Goal: Task Accomplishment & Management: Complete application form

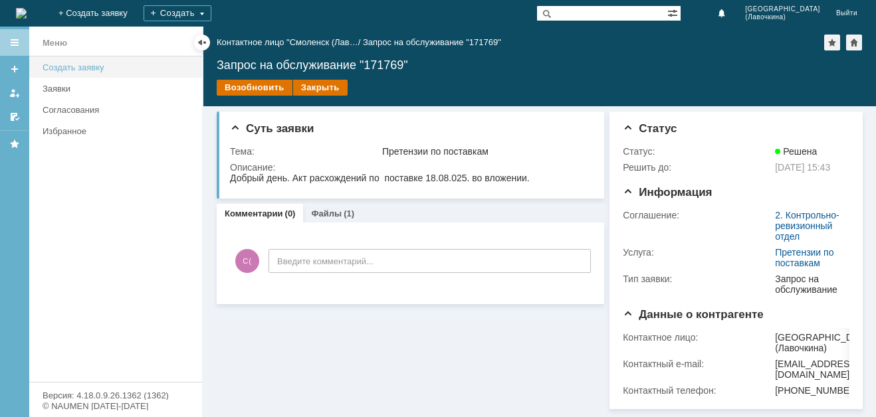
click at [72, 68] on div "Создать заявку" at bounding box center [119, 67] width 152 height 10
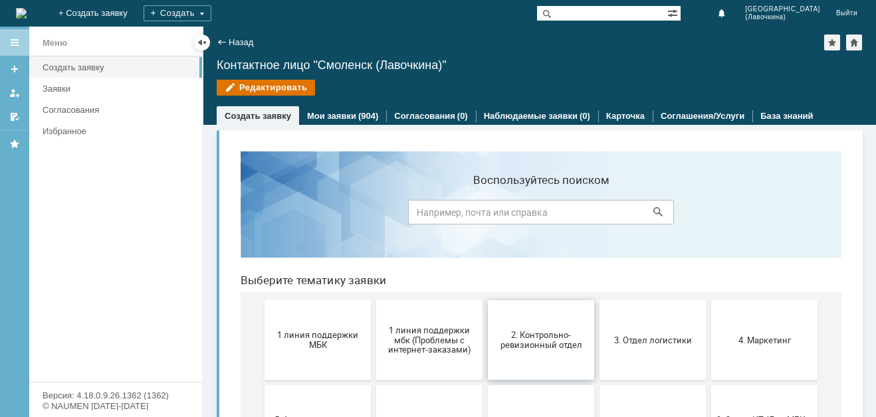
click at [551, 347] on span "2. Контрольно-ревизионный отдел" at bounding box center [541, 340] width 98 height 20
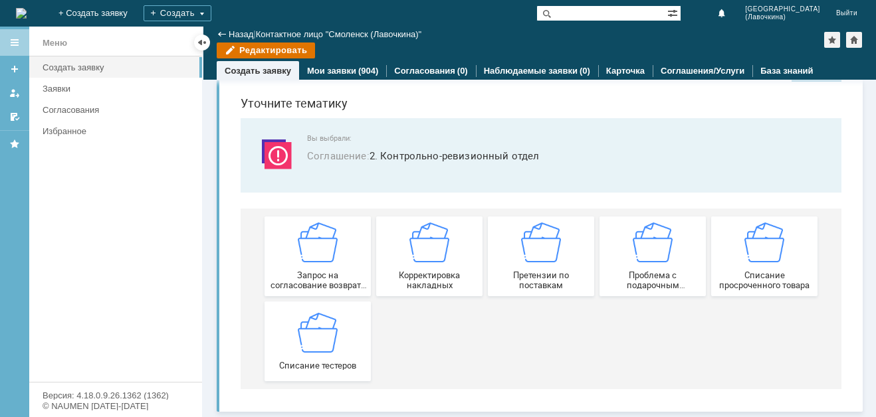
scroll to position [41, 0]
click at [298, 252] on img at bounding box center [318, 243] width 40 height 40
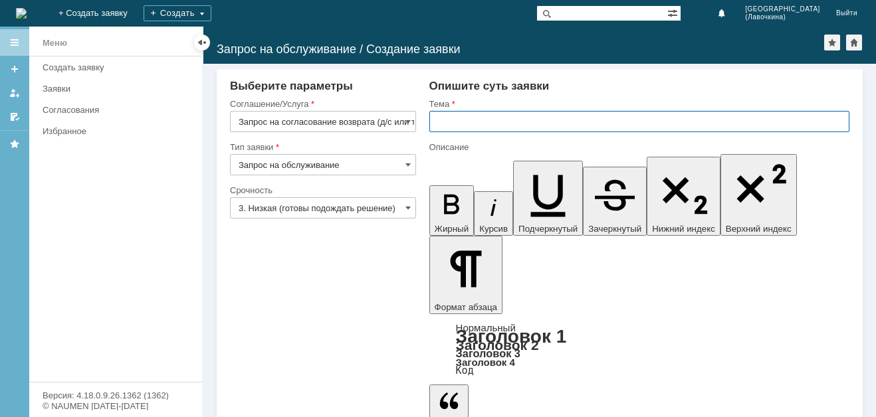
paste input "Запрос на согласование возврата (д/с или товара)"
type input "Запрос на согласование возврата (д/с или товара)"
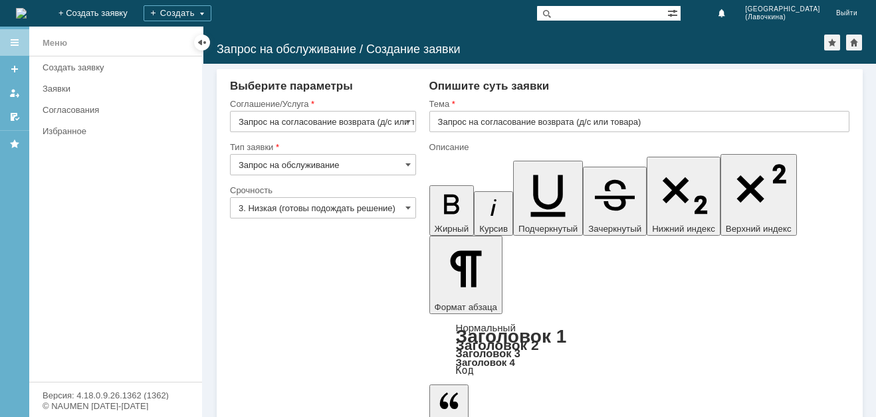
scroll to position [868, 9]
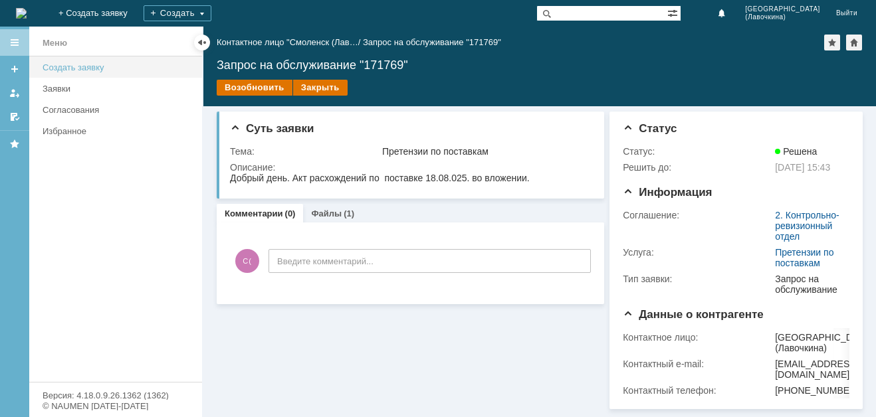
click at [106, 64] on div "Создать заявку" at bounding box center [119, 67] width 152 height 10
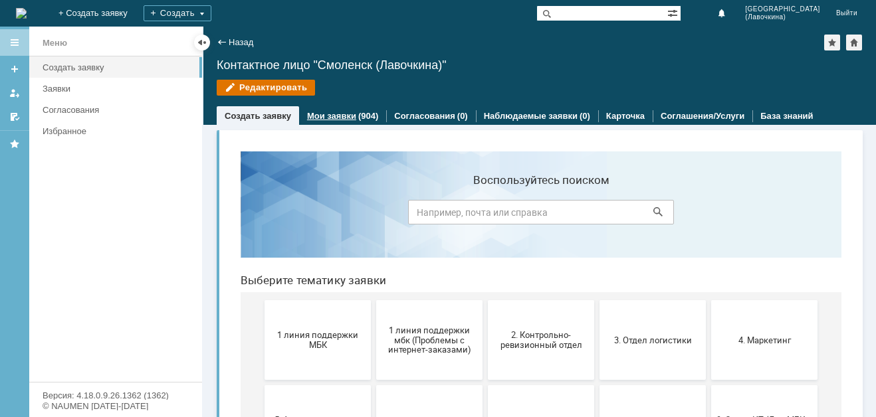
click at [347, 117] on link "Мои заявки" at bounding box center [331, 116] width 49 height 10
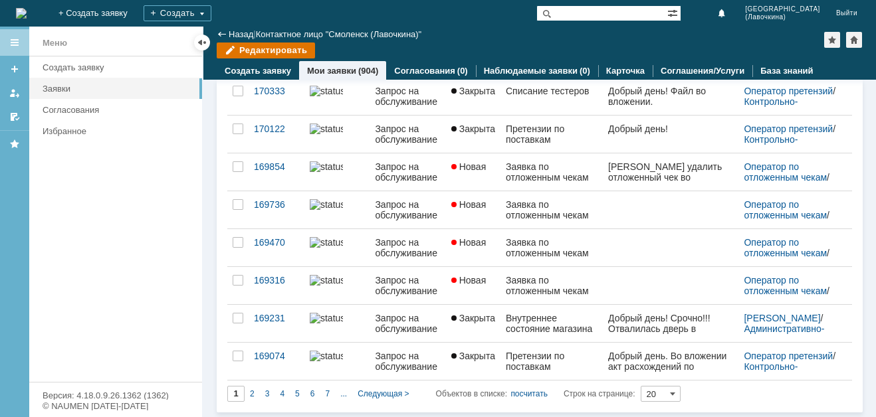
scroll to position [536, 0]
click at [247, 396] on div "2" at bounding box center [252, 394] width 15 height 16
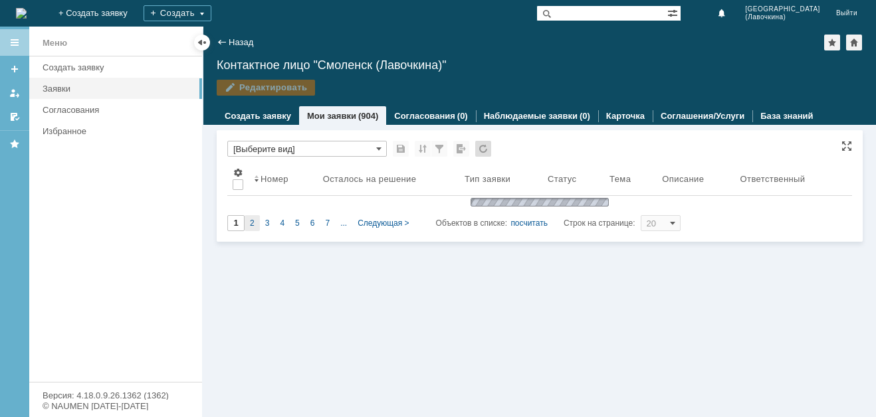
type input "2"
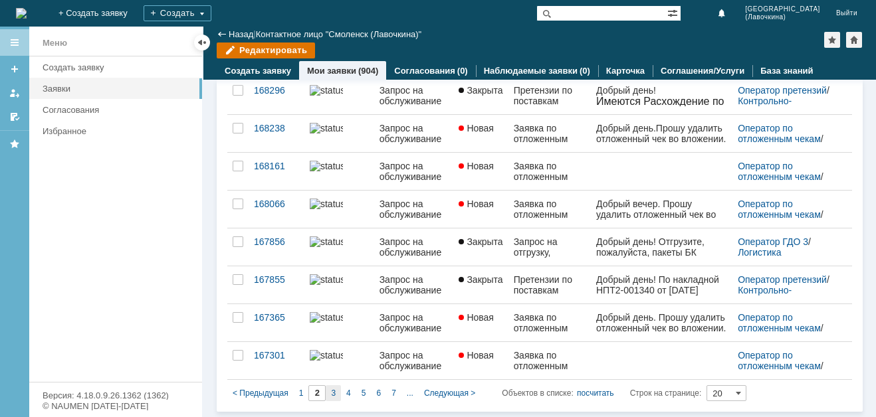
click at [336, 394] on div "3" at bounding box center [333, 394] width 15 height 16
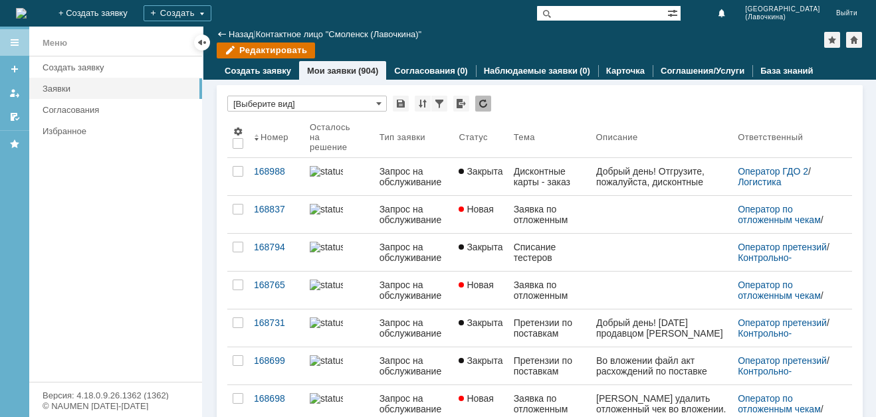
type input "3"
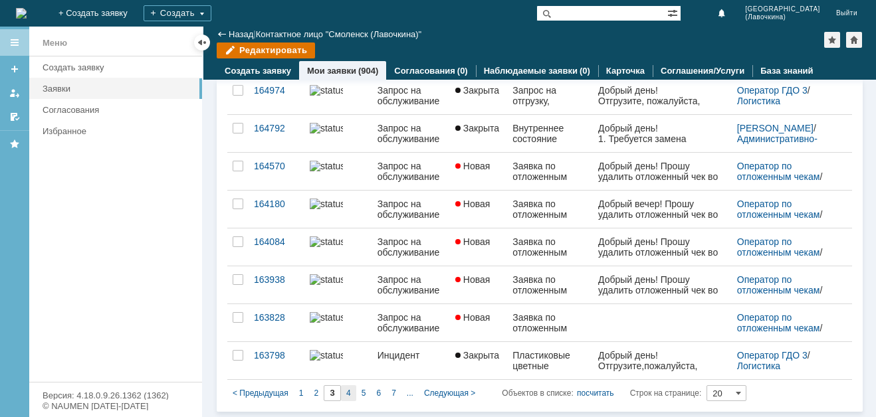
click at [346, 399] on div "4" at bounding box center [348, 394] width 15 height 16
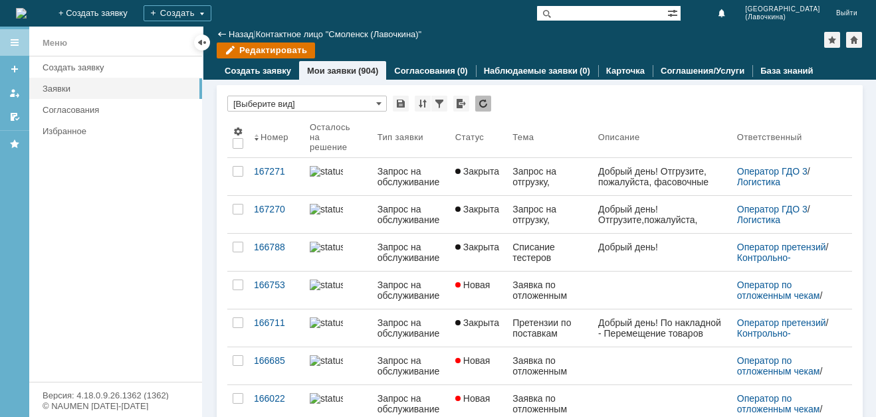
type input "4"
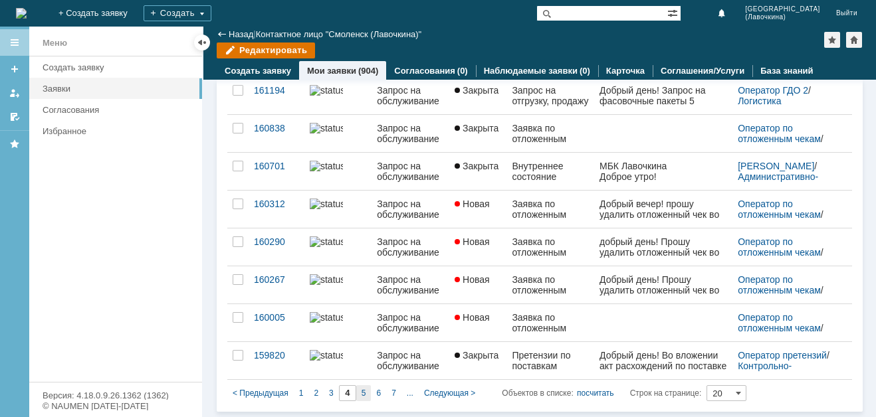
click at [363, 397] on span "5" at bounding box center [364, 393] width 5 height 9
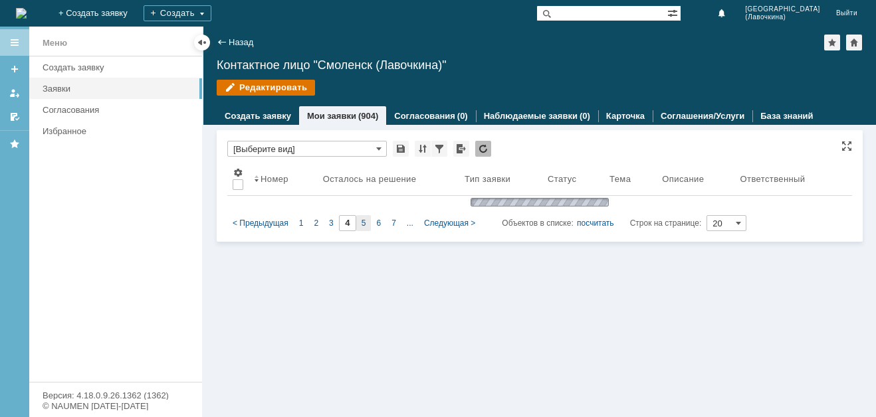
type input "5"
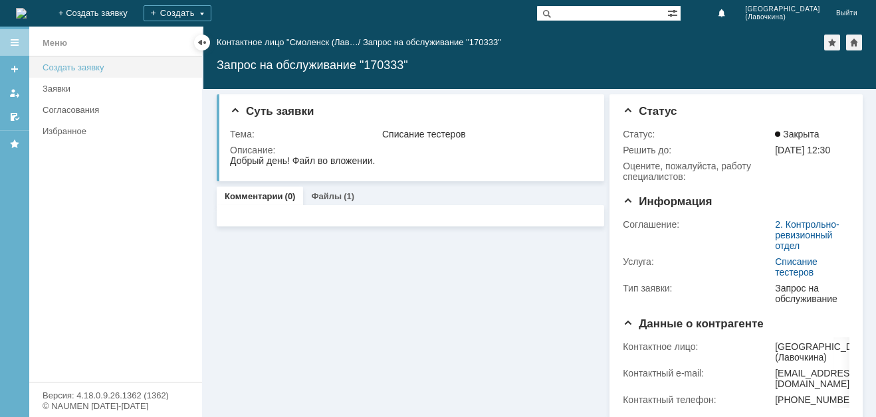
click at [95, 70] on div "Создать заявку" at bounding box center [119, 67] width 152 height 10
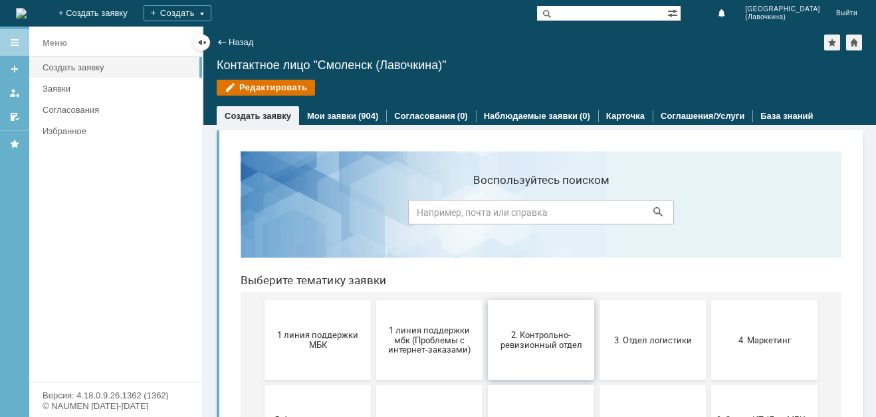
click at [533, 351] on button "2. Контрольно-ревизионный отдел" at bounding box center [541, 340] width 106 height 80
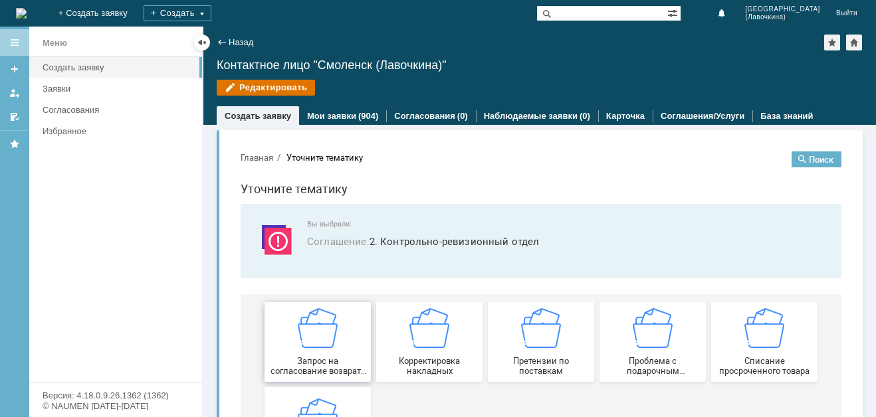
click at [319, 340] on img at bounding box center [318, 328] width 40 height 40
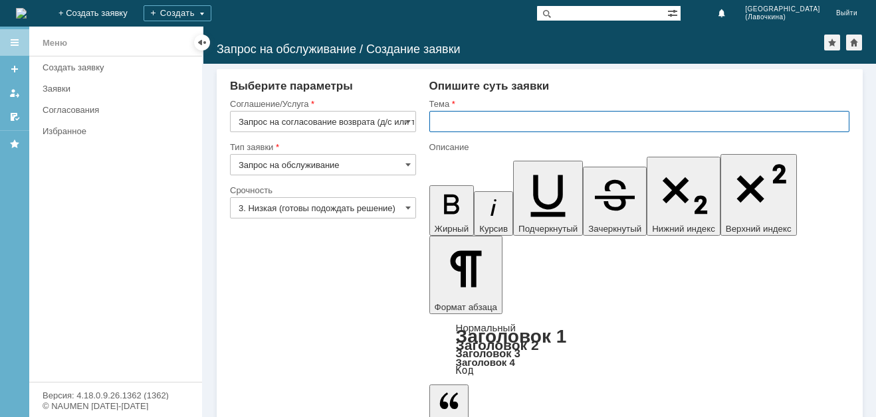
paste input "Запрос на согласование возврата (д/с или товара)"
type input "Запрос на согласование возврата (д/с или товара)"
